Goal: Information Seeking & Learning: Find specific fact

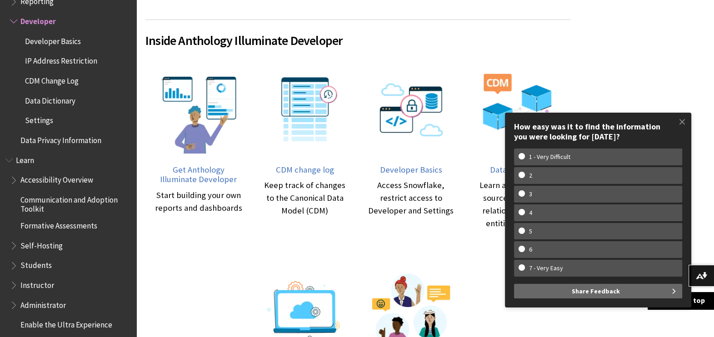
scroll to position [397, 0]
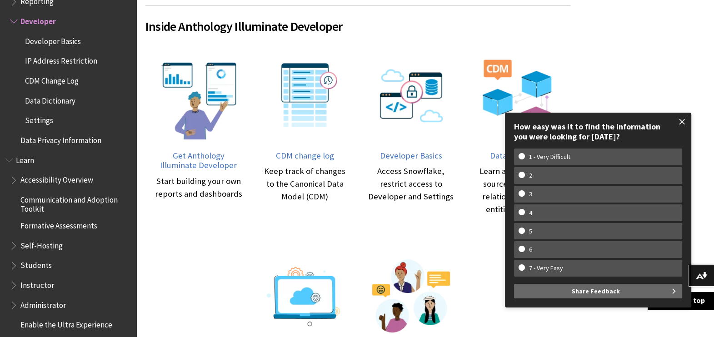
click at [684, 120] on span at bounding box center [682, 121] width 19 height 19
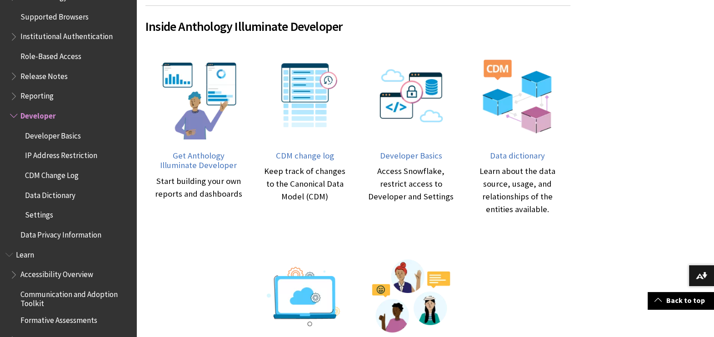
scroll to position [560, 0]
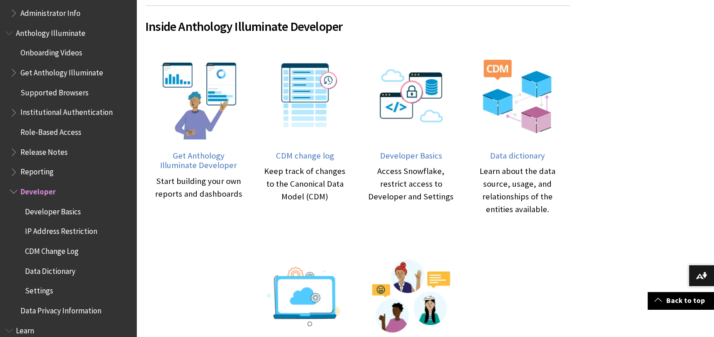
click at [49, 270] on span "Data Dictionary" at bounding box center [50, 270] width 50 height 12
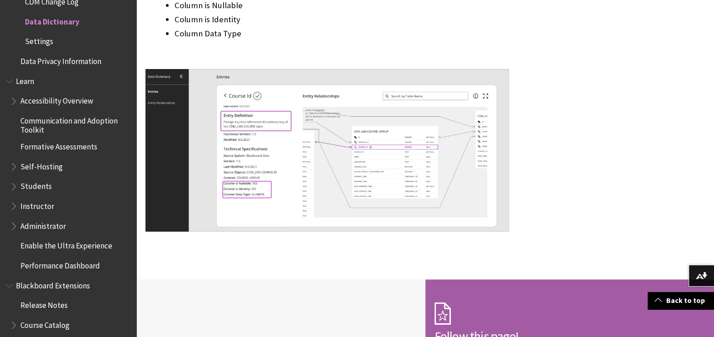
scroll to position [1818, 0]
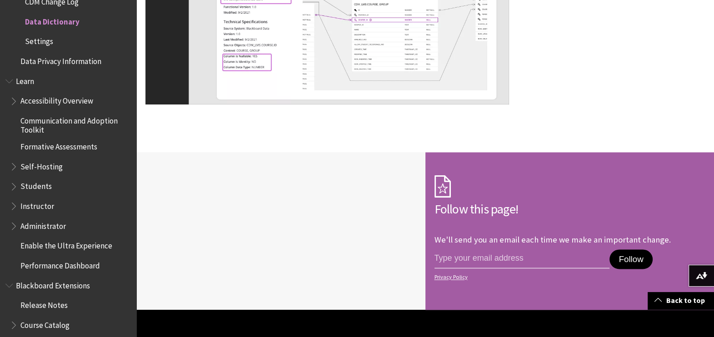
click at [364, 69] on img at bounding box center [327, 23] width 364 height 163
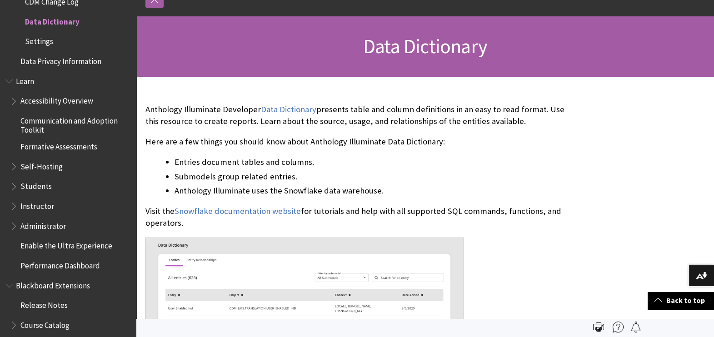
scroll to position [0, 0]
